Goal: Information Seeking & Learning: Learn about a topic

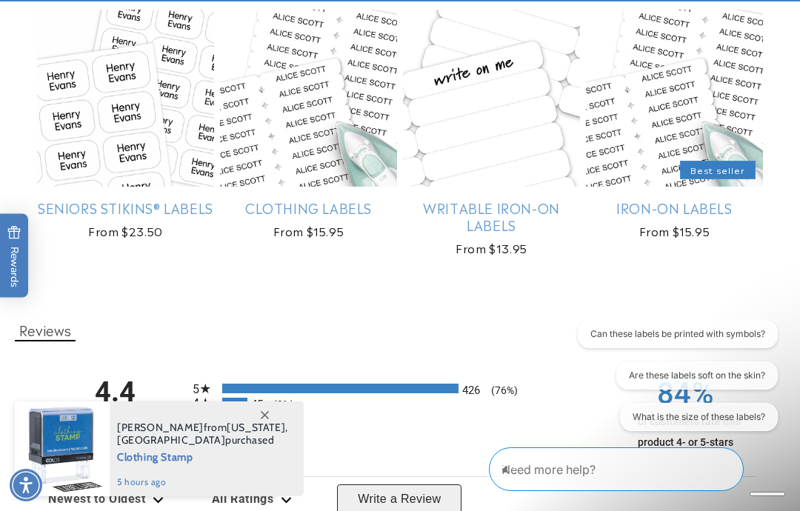
click at [300, 199] on link "Clothing Labels" at bounding box center [308, 207] width 177 height 17
click at [321, 199] on link "Clothing Labels" at bounding box center [308, 207] width 177 height 17
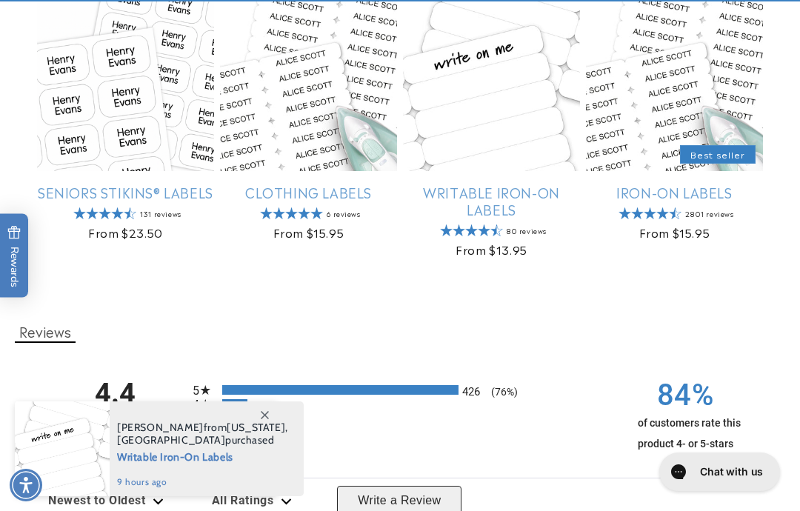
click at [704, 201] on link "Iron-On Labels" at bounding box center [674, 192] width 177 height 17
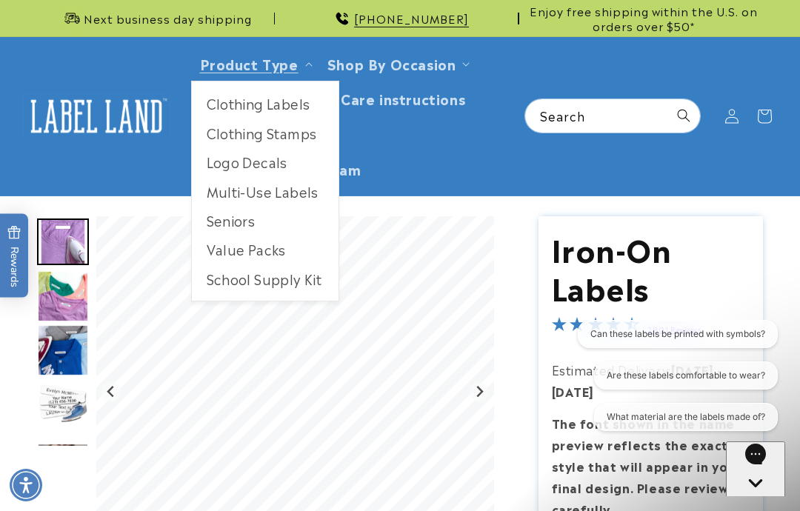
click at [296, 62] on link "Product Type" at bounding box center [249, 63] width 98 height 20
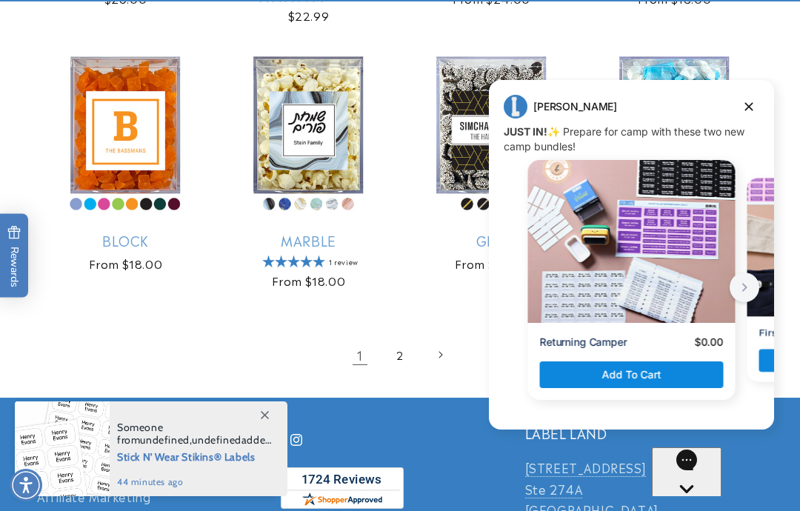
scroll to position [2620, 0]
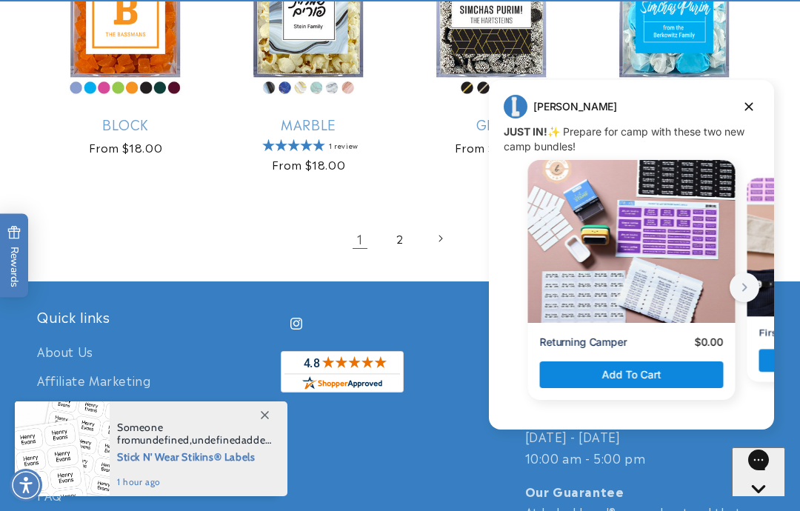
click at [746, 89] on div "Jenny Jenny says: JUST IN! ✨ Prepare for camp with these two new camp bundles! …" at bounding box center [631, 254] width 285 height 349
click at [745, 89] on div "Jenny Jenny says: JUST IN! ✨ Prepare for camp with these two new camp bundles! …" at bounding box center [631, 254] width 285 height 349
click at [757, 102] on button "Dismiss campaign" at bounding box center [748, 106] width 21 height 21
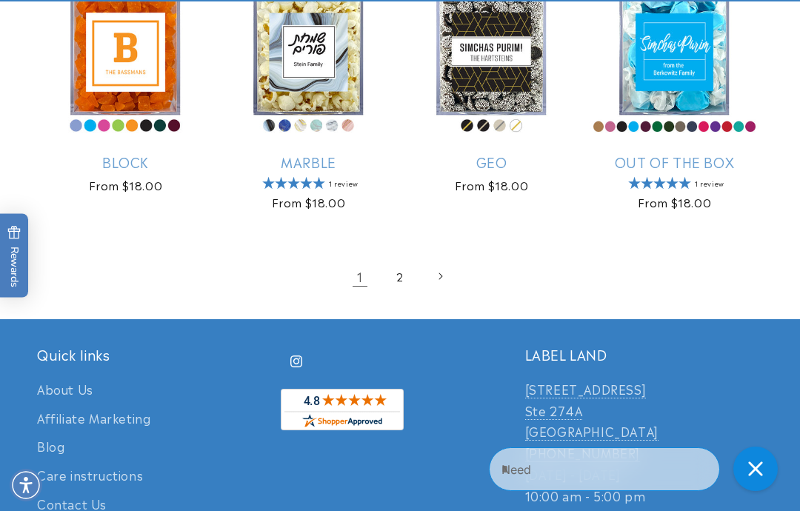
scroll to position [2587, 0]
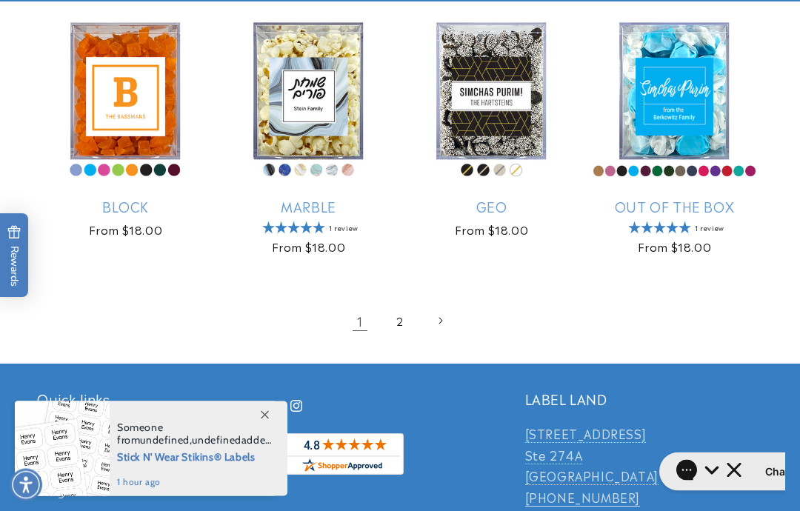
scroll to position [2538, 0]
click at [386, 334] on link "2" at bounding box center [400, 320] width 33 height 33
click at [404, 304] on link "2" at bounding box center [400, 320] width 33 height 33
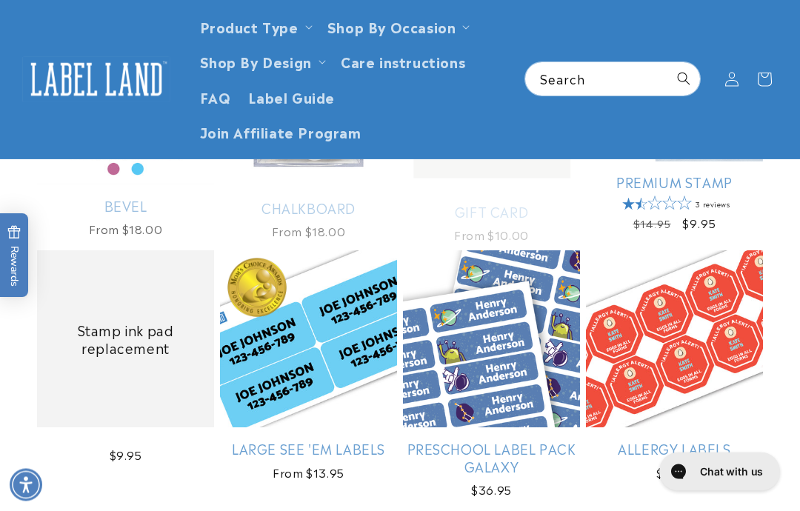
scroll to position [1114, 0]
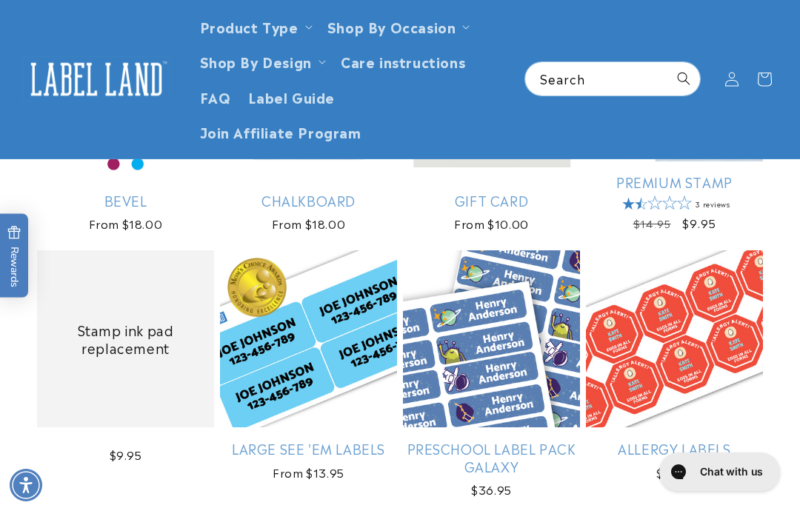
click at [227, 96] on span "FAQ" at bounding box center [215, 96] width 31 height 17
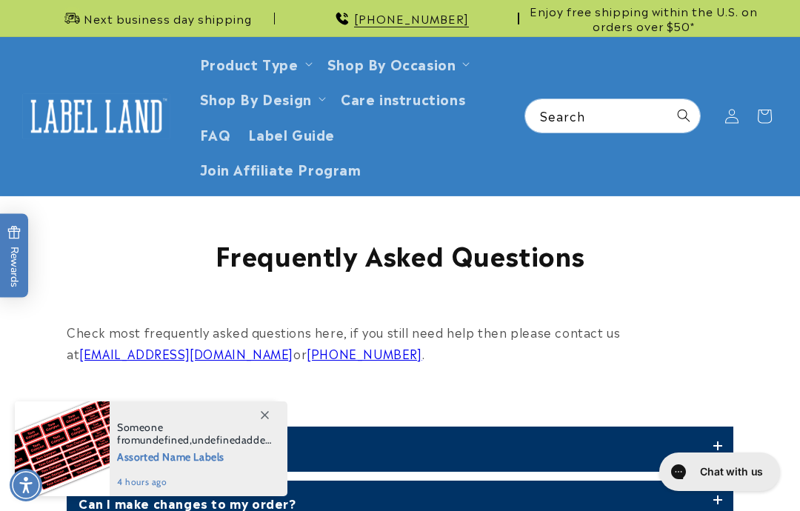
click at [336, 161] on span "Join Affiliate Program" at bounding box center [280, 168] width 161 height 17
click at [296, 138] on span "Label Guide" at bounding box center [291, 133] width 87 height 17
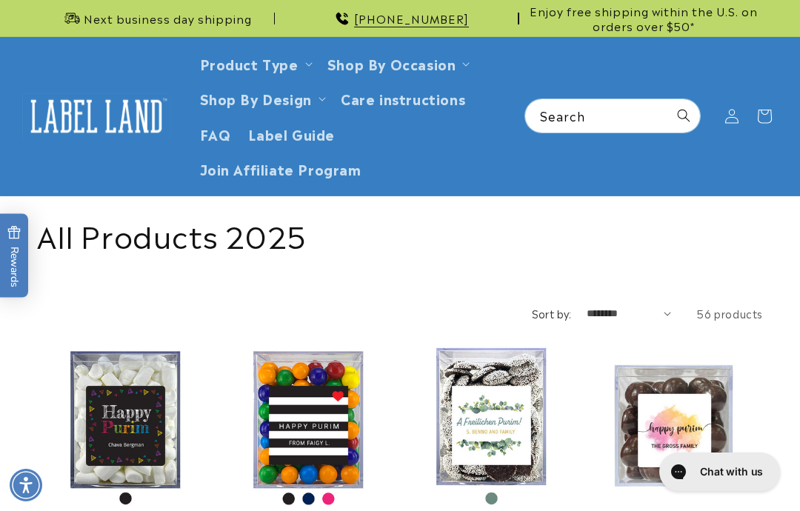
click at [326, 133] on span "Label Guide" at bounding box center [291, 133] width 87 height 17
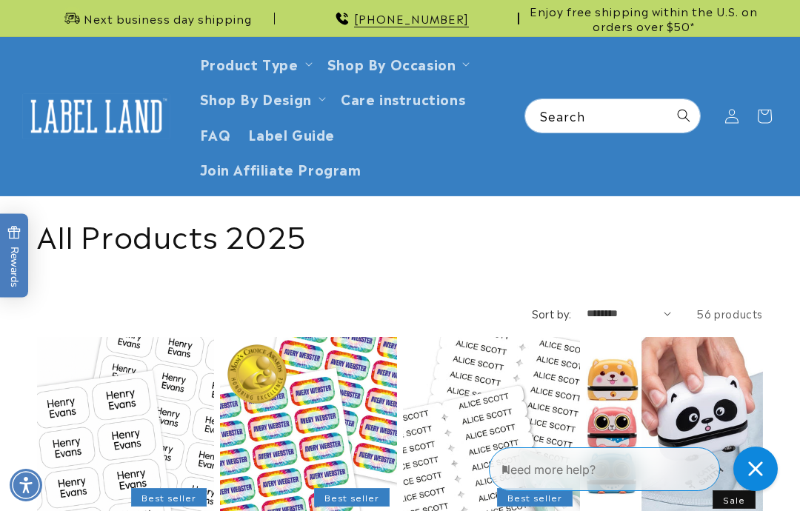
click at [287, 144] on link "Label Guide" at bounding box center [291, 133] width 104 height 35
